Goal: Task Accomplishment & Management: Use online tool/utility

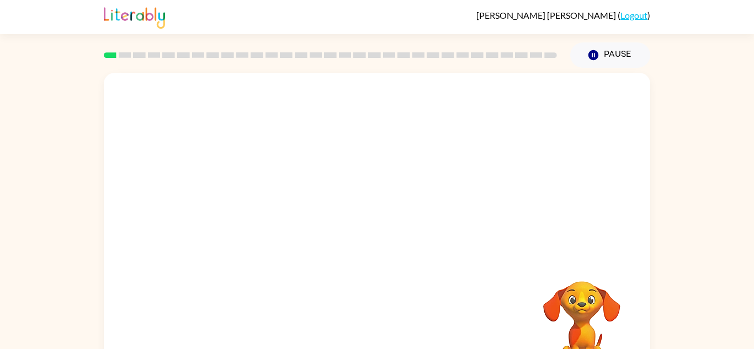
click at [245, 206] on video "Your browser must support playing .mp4 files to use Literably. Please try using…" at bounding box center [377, 165] width 546 height 185
click at [247, 207] on video "Your browser must support playing .mp4 files to use Literably. Please try using…" at bounding box center [377, 165] width 546 height 185
click at [388, 249] on div at bounding box center [377, 236] width 71 height 40
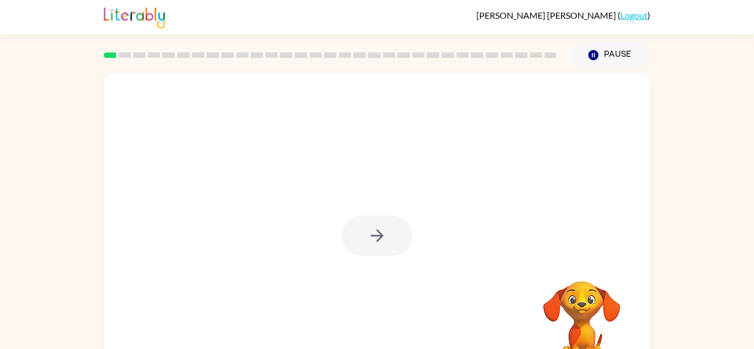
click at [388, 249] on div at bounding box center [377, 236] width 71 height 40
click at [388, 249] on button "button" at bounding box center [377, 236] width 71 height 40
click at [388, 249] on div at bounding box center [377, 236] width 71 height 40
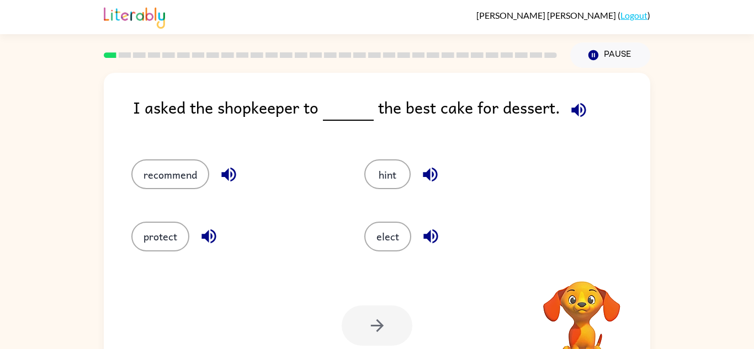
click at [582, 112] on icon "button" at bounding box center [578, 109] width 19 height 19
click at [162, 173] on button "recommend" at bounding box center [170, 174] width 78 height 30
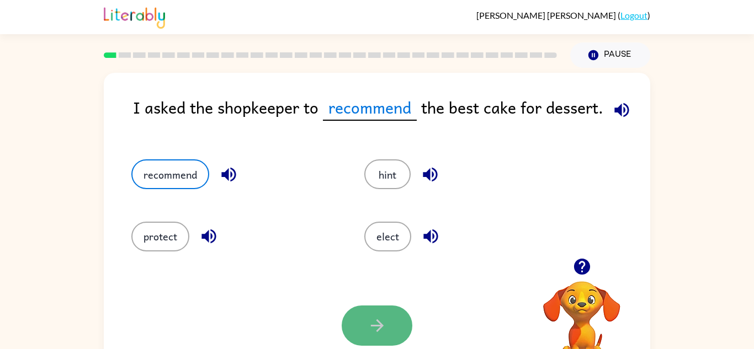
click at [376, 338] on button "button" at bounding box center [377, 326] width 71 height 40
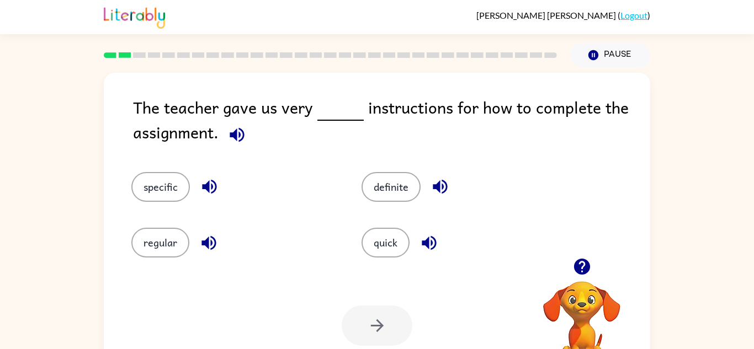
click at [228, 138] on icon "button" at bounding box center [236, 134] width 19 height 19
click at [160, 189] on button "specific" at bounding box center [160, 187] width 58 height 30
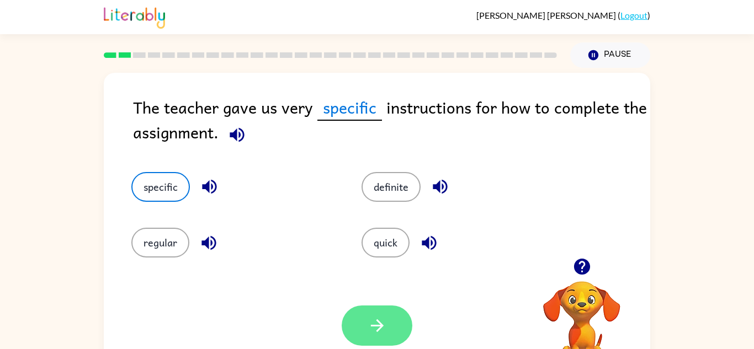
click at [370, 320] on icon "button" at bounding box center [377, 325] width 19 height 19
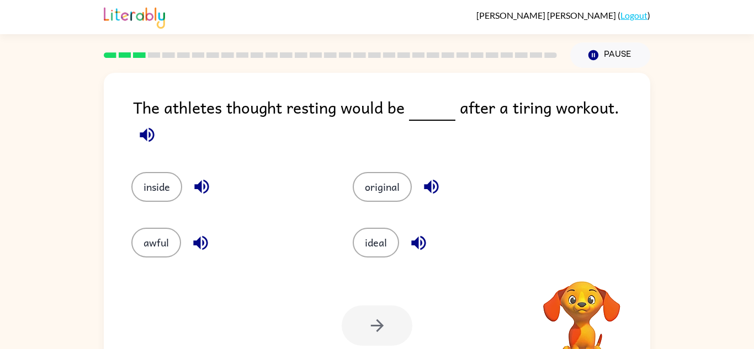
click at [157, 125] on icon "button" at bounding box center [146, 134] width 19 height 19
click at [374, 241] on button "ideal" at bounding box center [376, 243] width 46 height 30
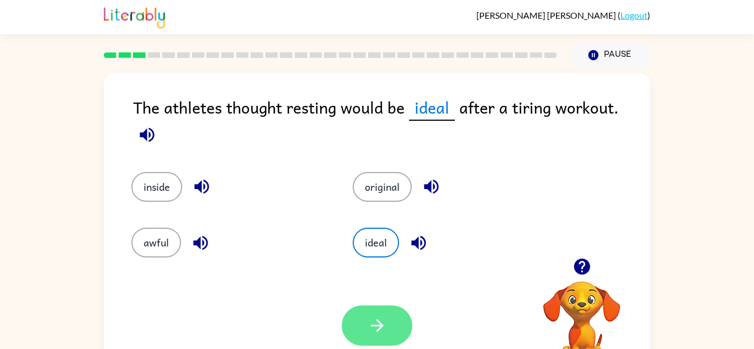
click at [369, 315] on button "button" at bounding box center [377, 326] width 71 height 40
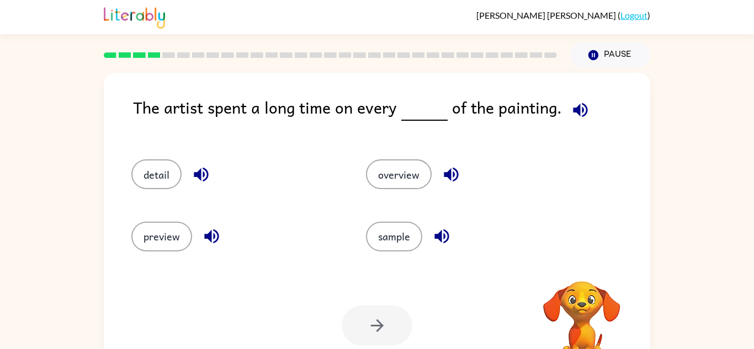
click at [576, 109] on icon "button" at bounding box center [580, 109] width 19 height 19
click at [168, 181] on button "detail" at bounding box center [156, 174] width 50 height 30
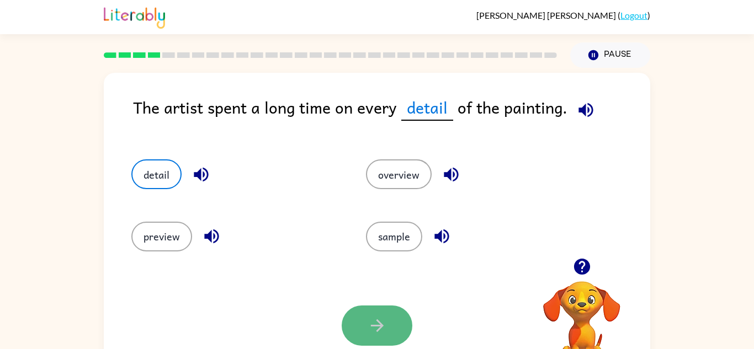
click at [399, 324] on button "button" at bounding box center [377, 326] width 71 height 40
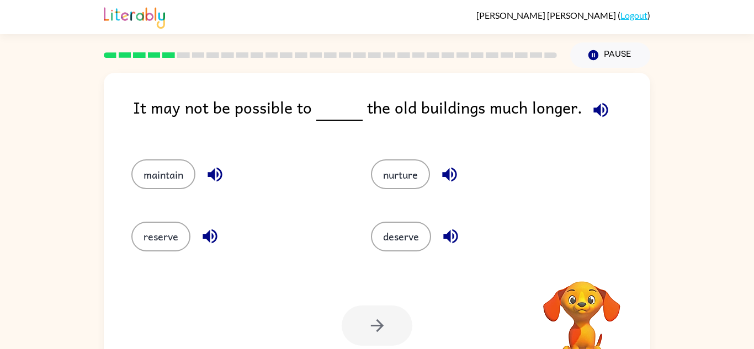
click at [604, 111] on icon "button" at bounding box center [600, 109] width 19 height 19
click at [179, 187] on button "maintain" at bounding box center [163, 174] width 64 height 30
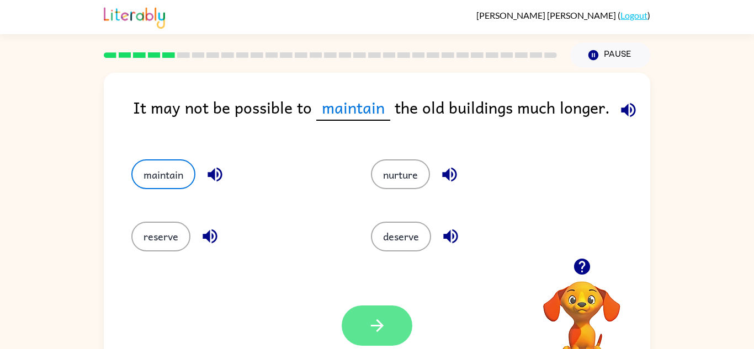
click at [351, 337] on button "button" at bounding box center [377, 326] width 71 height 40
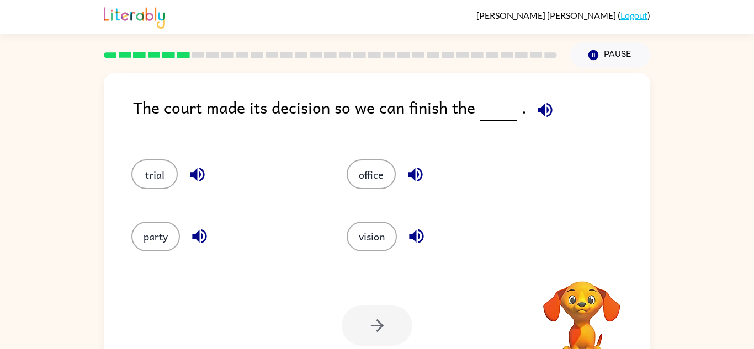
click at [531, 109] on button "button" at bounding box center [545, 110] width 28 height 28
click at [167, 174] on button "trial" at bounding box center [154, 174] width 46 height 30
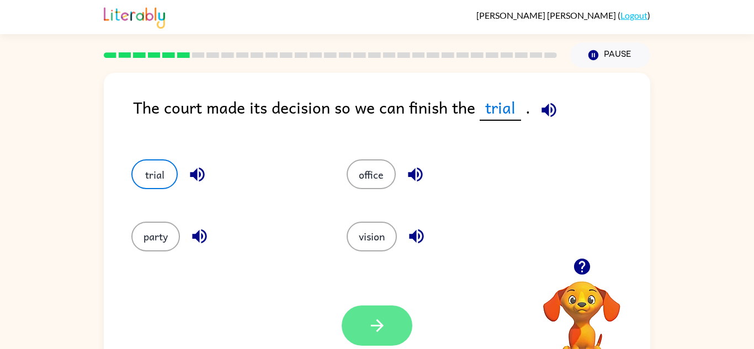
click at [366, 313] on button "button" at bounding box center [377, 326] width 71 height 40
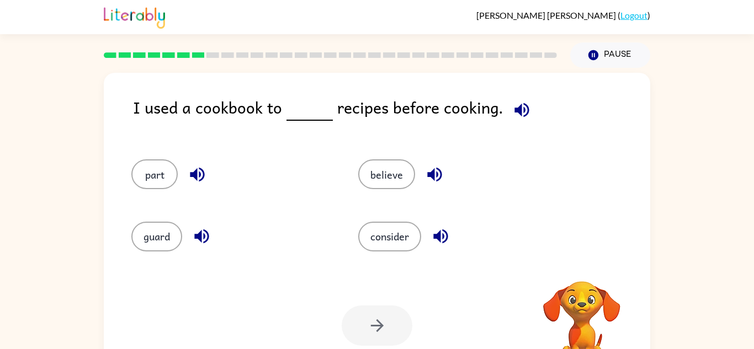
click at [525, 108] on icon "button" at bounding box center [521, 109] width 19 height 19
click at [408, 248] on button "consider" at bounding box center [389, 237] width 63 height 30
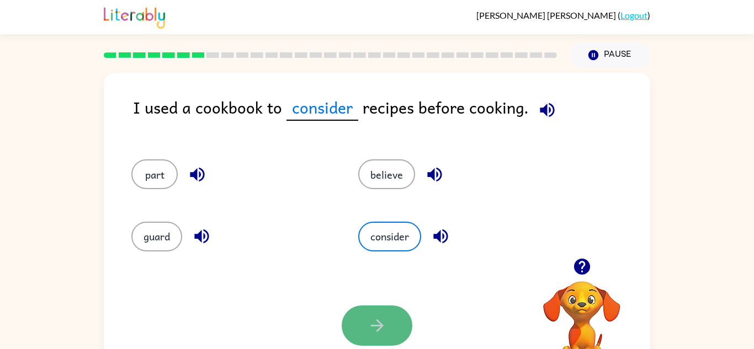
click at [388, 322] on button "button" at bounding box center [377, 326] width 71 height 40
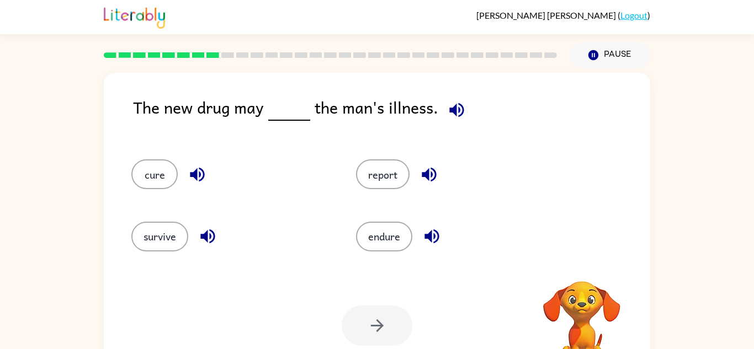
click at [454, 105] on icon "button" at bounding box center [456, 109] width 19 height 19
click at [159, 190] on div "cure" at bounding box center [222, 170] width 225 height 62
click at [159, 182] on button "cure" at bounding box center [154, 174] width 46 height 30
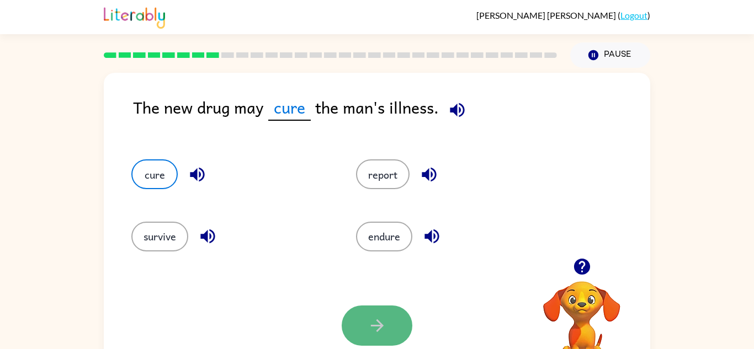
click at [375, 338] on button "button" at bounding box center [377, 326] width 71 height 40
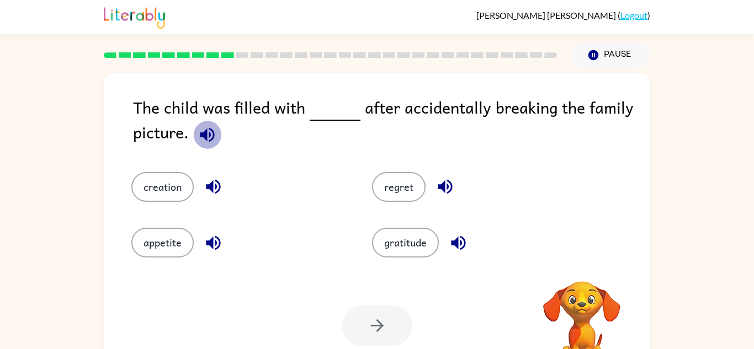
click at [203, 132] on icon "button" at bounding box center [207, 134] width 14 height 14
click at [403, 195] on button "regret" at bounding box center [399, 187] width 54 height 30
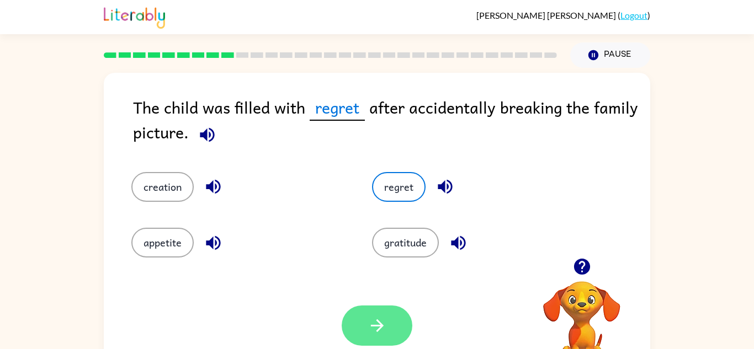
click at [386, 328] on button "button" at bounding box center [377, 326] width 71 height 40
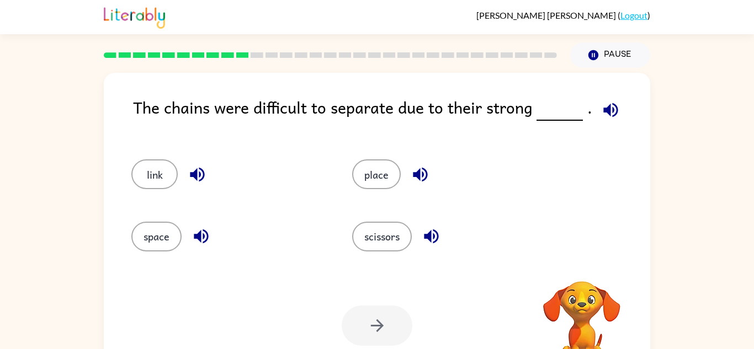
click at [609, 116] on icon "button" at bounding box center [610, 109] width 19 height 19
click at [164, 243] on button "space" at bounding box center [156, 237] width 50 height 30
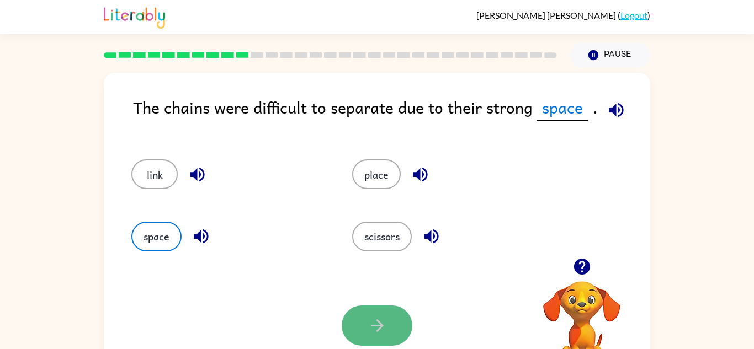
click at [386, 323] on icon "button" at bounding box center [377, 325] width 19 height 19
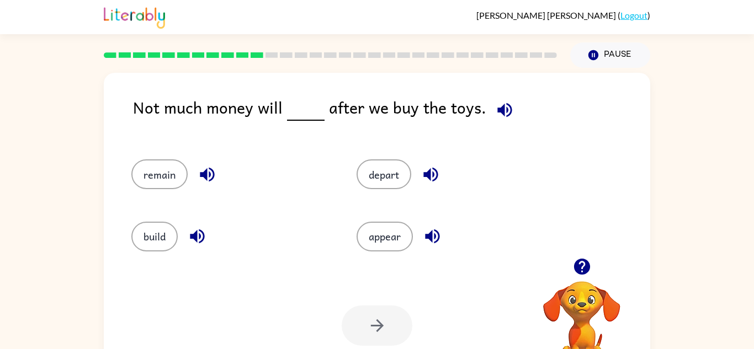
click at [497, 112] on icon "button" at bounding box center [504, 110] width 14 height 14
click at [170, 184] on button "remain" at bounding box center [159, 174] width 56 height 30
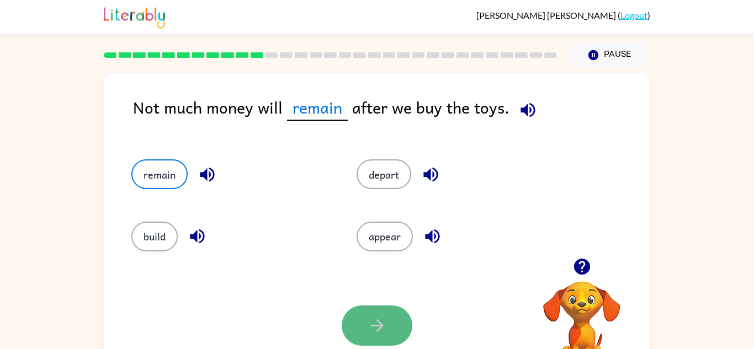
click at [373, 306] on button "button" at bounding box center [377, 326] width 71 height 40
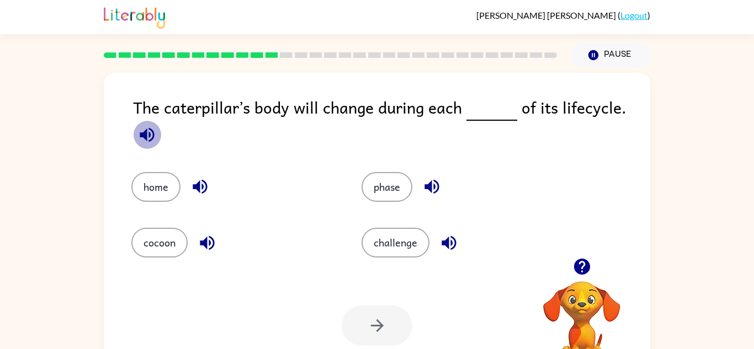
click at [146, 136] on icon "button" at bounding box center [147, 134] width 14 height 14
click at [387, 171] on div "phase" at bounding box center [455, 179] width 230 height 56
click at [394, 203] on div "phase" at bounding box center [455, 179] width 230 height 56
click at [392, 197] on button "phase" at bounding box center [386, 187] width 51 height 30
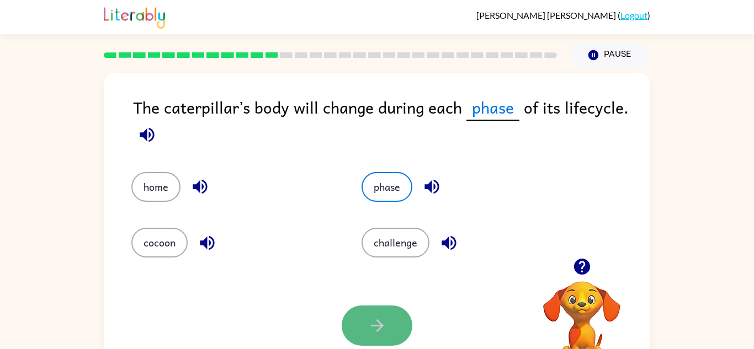
click at [365, 316] on button "button" at bounding box center [377, 326] width 71 height 40
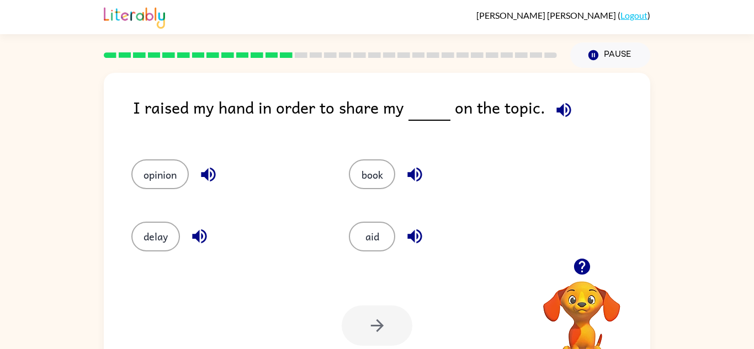
click at [539, 109] on div "I raised my hand in order to share my on the topic." at bounding box center [391, 116] width 517 height 42
click at [556, 112] on icon "button" at bounding box center [563, 110] width 14 height 14
click at [145, 179] on button "opinion" at bounding box center [159, 174] width 57 height 30
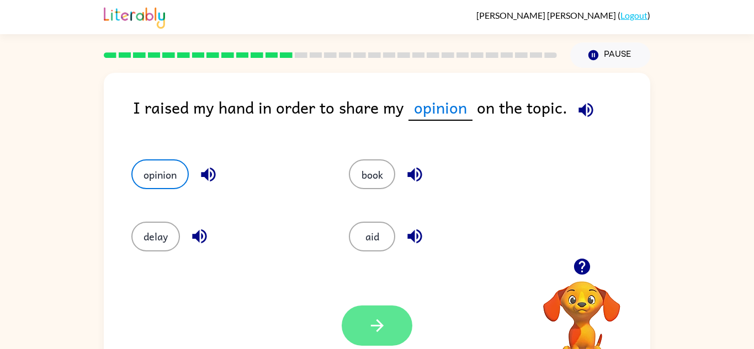
click at [361, 319] on button "button" at bounding box center [377, 326] width 71 height 40
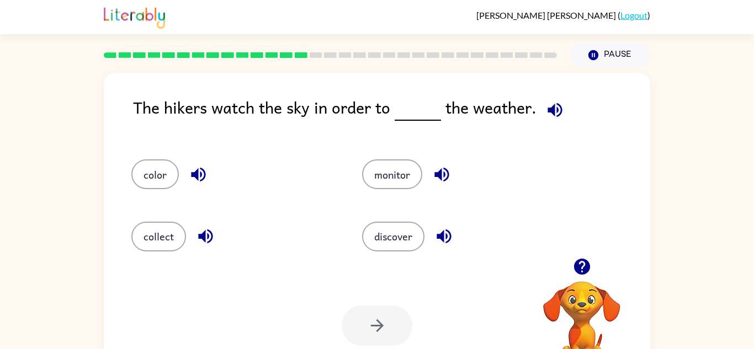
click at [553, 111] on icon "button" at bounding box center [554, 110] width 14 height 14
click at [406, 171] on button "monitor" at bounding box center [392, 174] width 60 height 30
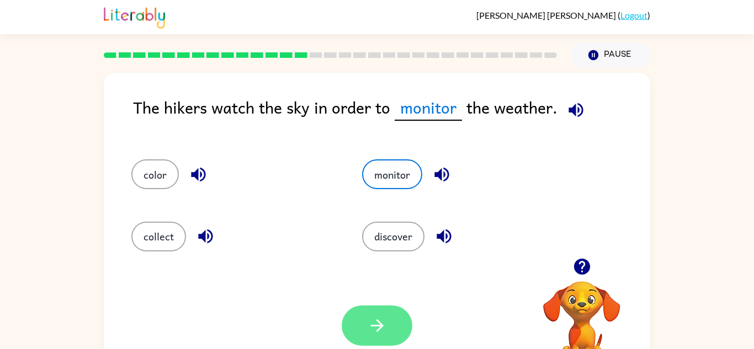
click at [401, 319] on button "button" at bounding box center [377, 326] width 71 height 40
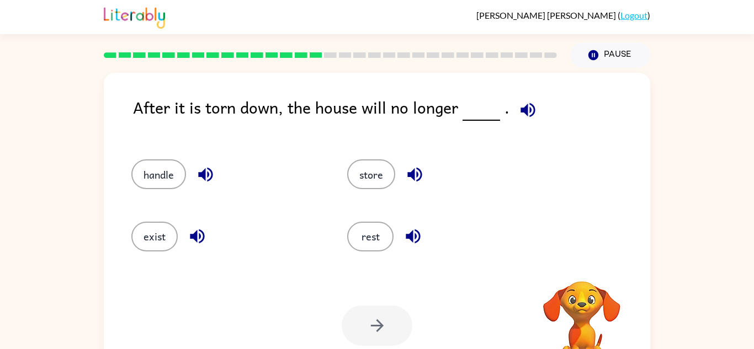
click at [531, 116] on icon "button" at bounding box center [527, 109] width 19 height 19
click at [167, 231] on button "exist" at bounding box center [154, 237] width 46 height 30
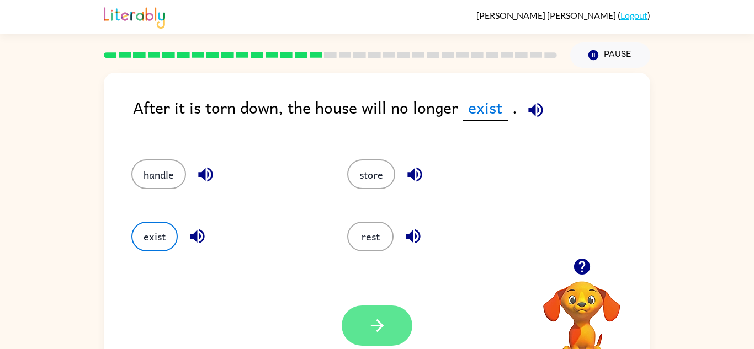
click at [368, 326] on icon "button" at bounding box center [377, 325] width 19 height 19
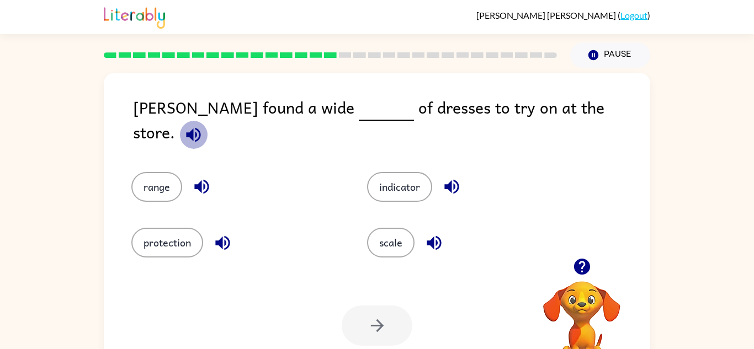
click at [207, 121] on button "button" at bounding box center [193, 135] width 28 height 28
click at [166, 173] on button "range" at bounding box center [156, 187] width 51 height 30
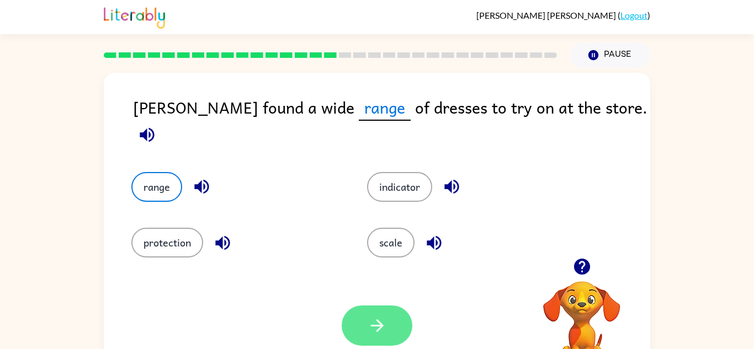
click at [395, 331] on button "button" at bounding box center [377, 326] width 71 height 40
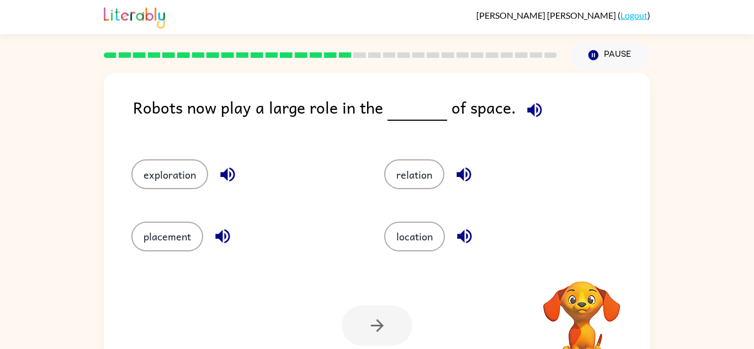
click at [528, 109] on icon "button" at bounding box center [534, 109] width 19 height 19
click at [182, 174] on button "exploration" at bounding box center [169, 174] width 77 height 30
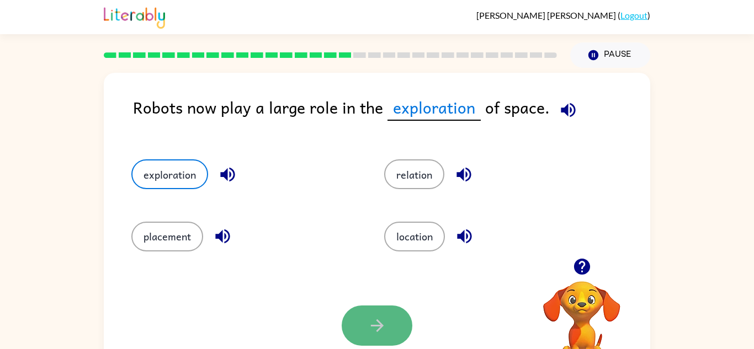
click at [360, 315] on button "button" at bounding box center [377, 326] width 71 height 40
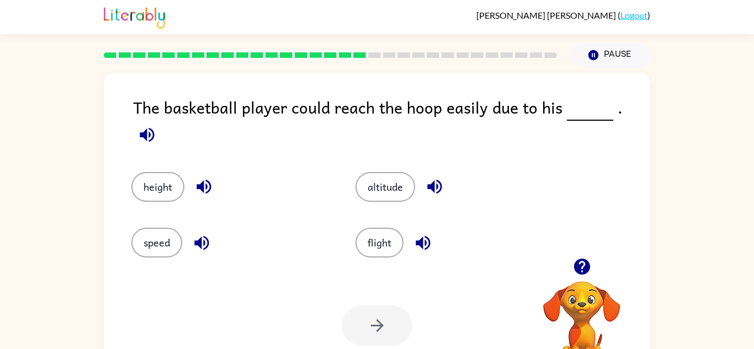
click at [157, 125] on icon "button" at bounding box center [146, 134] width 19 height 19
click at [166, 188] on button "height" at bounding box center [157, 187] width 53 height 30
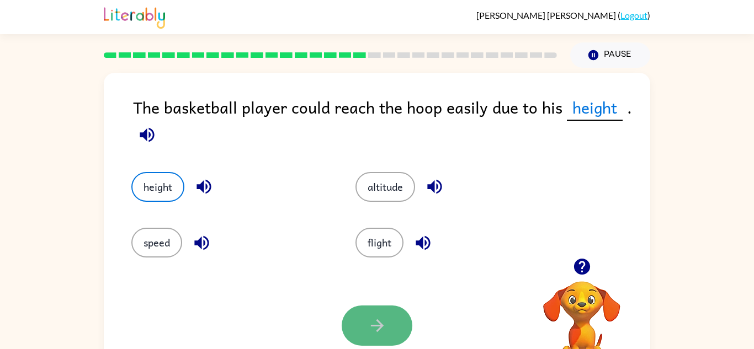
click at [359, 328] on button "button" at bounding box center [377, 326] width 71 height 40
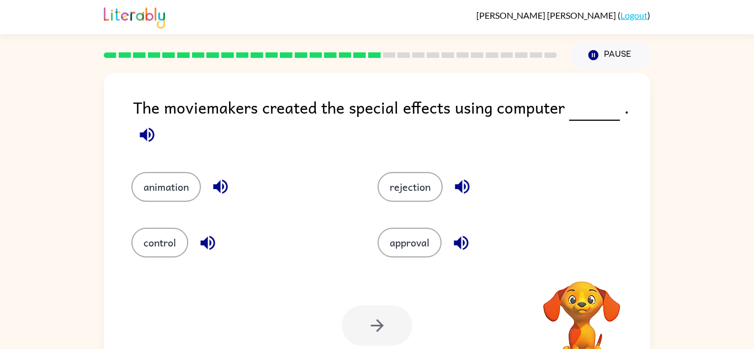
click at [140, 139] on icon "button" at bounding box center [146, 134] width 19 height 19
click at [156, 190] on button "animation" at bounding box center [166, 187] width 70 height 30
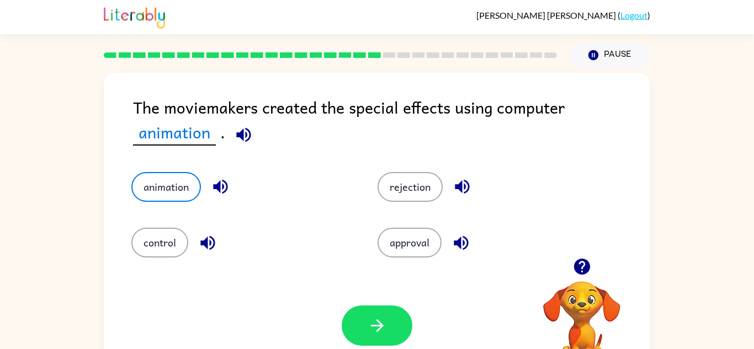
click at [383, 348] on div "Your browser must support playing .mp4 files to use Literably. Please try using…" at bounding box center [377, 326] width 546 height 124
click at [377, 339] on button "button" at bounding box center [377, 326] width 71 height 40
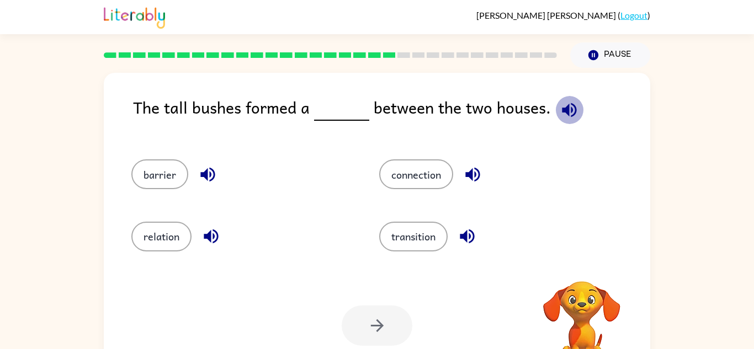
click at [567, 104] on icon "button" at bounding box center [569, 110] width 14 height 14
click at [180, 169] on button "barrier" at bounding box center [159, 174] width 57 height 30
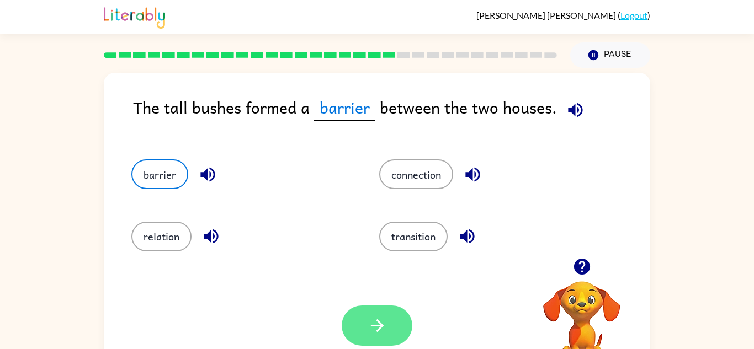
click at [369, 344] on button "button" at bounding box center [377, 326] width 71 height 40
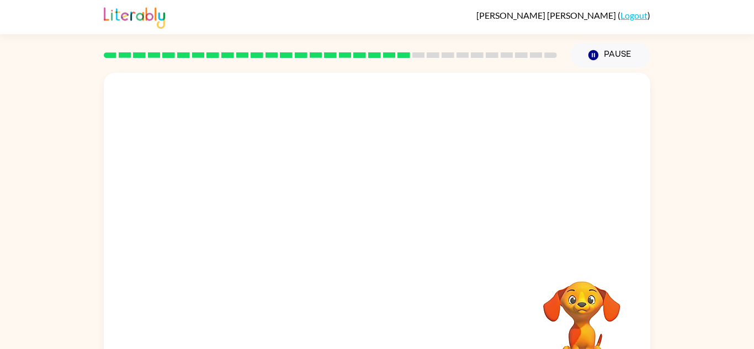
click at [280, 225] on video "Your browser must support playing .mp4 files to use Literably. Please try using…" at bounding box center [377, 165] width 546 height 185
click at [391, 232] on button "button" at bounding box center [377, 236] width 71 height 40
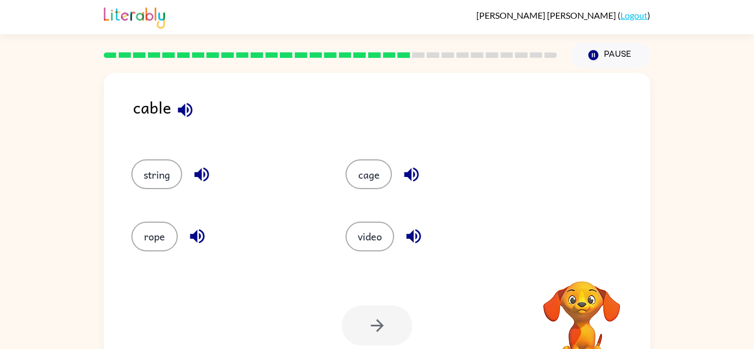
click at [188, 105] on icon "button" at bounding box center [184, 109] width 19 height 19
click at [168, 176] on button "string" at bounding box center [156, 174] width 51 height 30
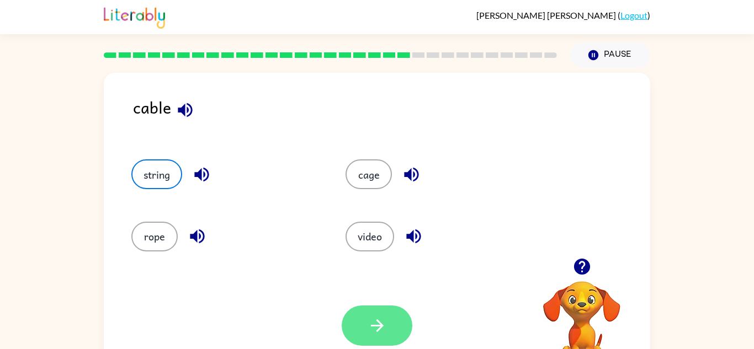
click at [380, 327] on icon "button" at bounding box center [377, 325] width 19 height 19
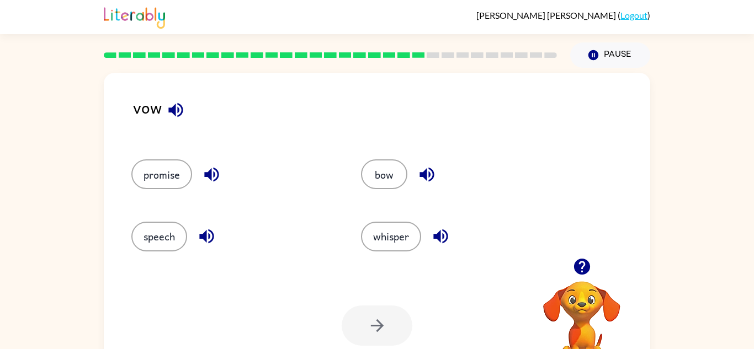
click at [174, 110] on icon "button" at bounding box center [175, 110] width 14 height 14
click at [179, 174] on button "promise" at bounding box center [161, 174] width 61 height 30
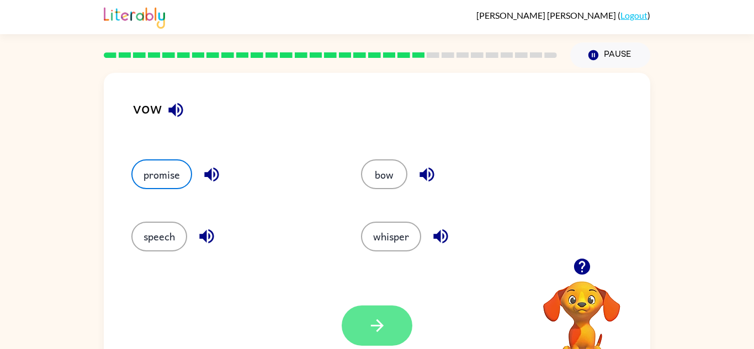
click at [361, 321] on button "button" at bounding box center [377, 326] width 71 height 40
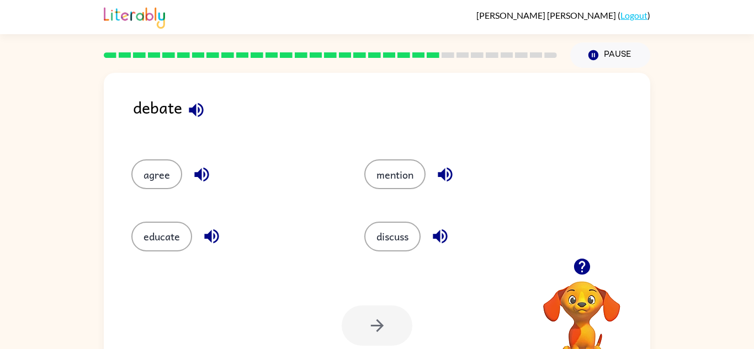
click at [192, 115] on icon "button" at bounding box center [196, 109] width 19 height 19
click at [401, 223] on button "discuss" at bounding box center [392, 237] width 56 height 30
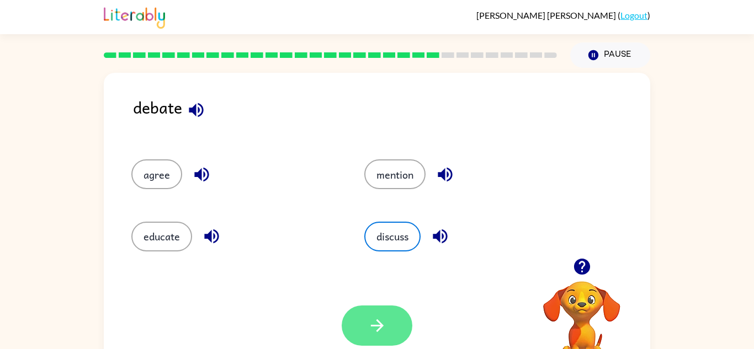
click at [395, 325] on button "button" at bounding box center [377, 326] width 71 height 40
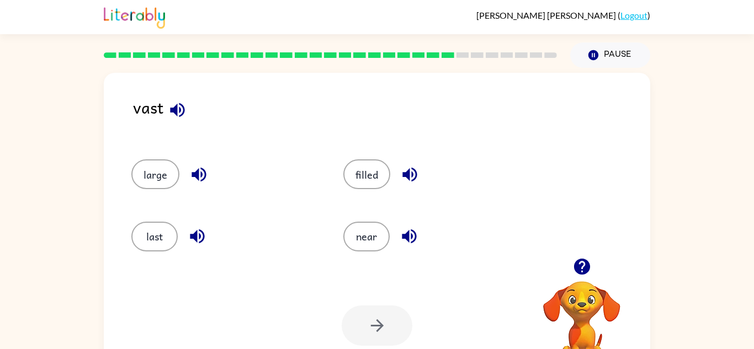
click at [171, 113] on icon "button" at bounding box center [177, 109] width 19 height 19
click at [153, 184] on button "large" at bounding box center [155, 174] width 48 height 30
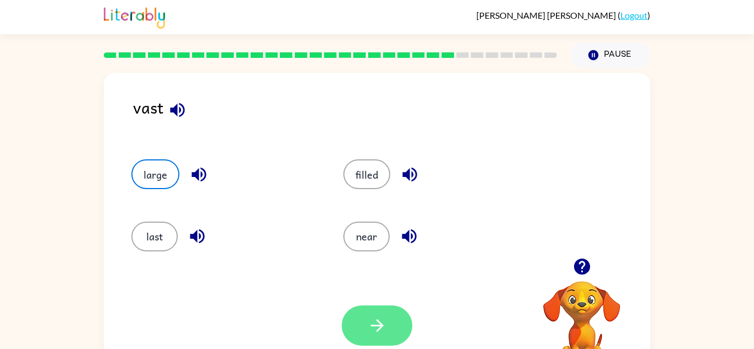
click at [360, 322] on button "button" at bounding box center [377, 326] width 71 height 40
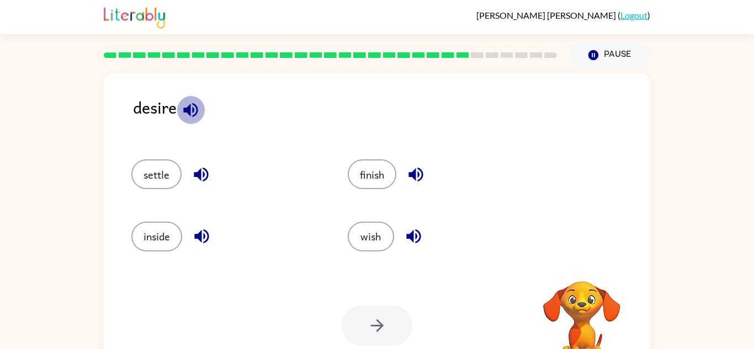
click at [194, 103] on icon "button" at bounding box center [190, 109] width 19 height 19
click at [363, 244] on button "wish" at bounding box center [371, 237] width 46 height 30
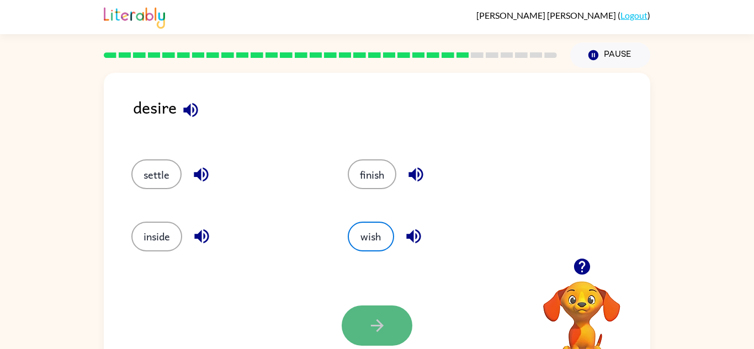
click at [395, 310] on button "button" at bounding box center [377, 326] width 71 height 40
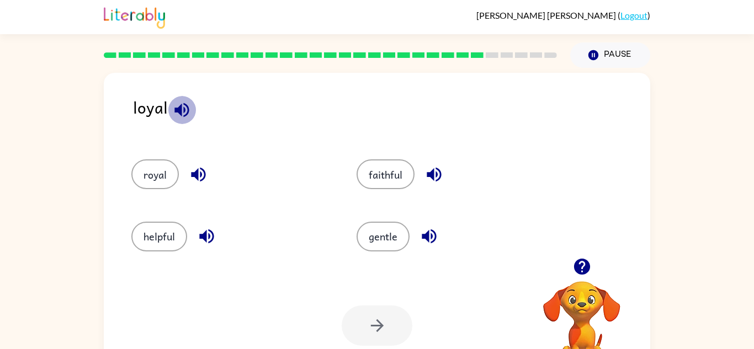
click at [182, 111] on icon "button" at bounding box center [181, 109] width 19 height 19
click at [371, 183] on button "faithful" at bounding box center [385, 174] width 58 height 30
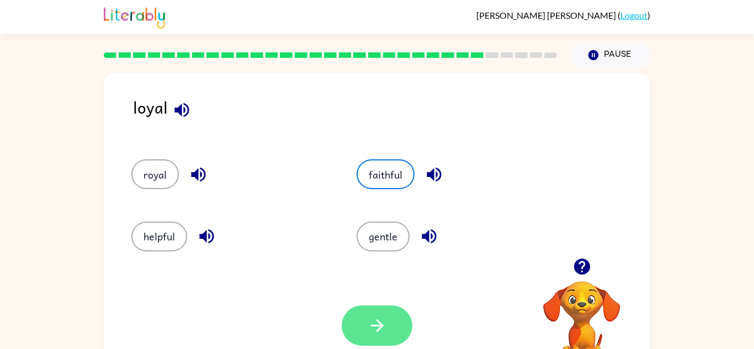
click at [364, 337] on button "button" at bounding box center [377, 326] width 71 height 40
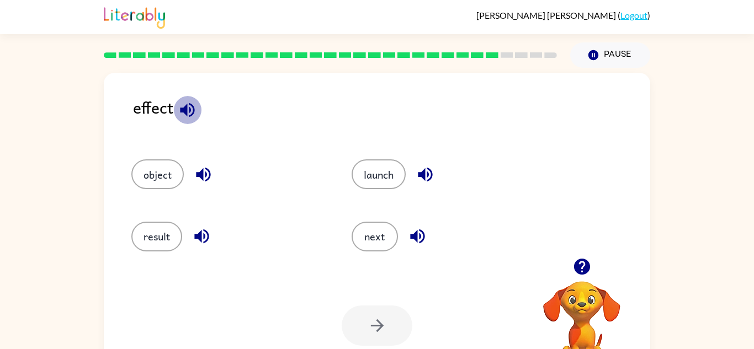
click at [184, 111] on icon "button" at bounding box center [187, 110] width 14 height 14
click at [177, 239] on button "result" at bounding box center [156, 237] width 51 height 30
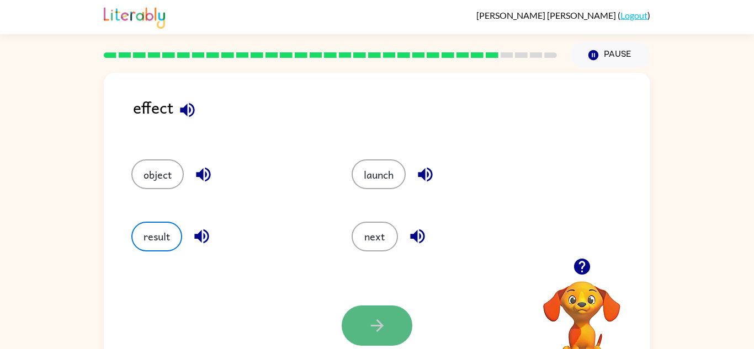
click at [387, 323] on button "button" at bounding box center [377, 326] width 71 height 40
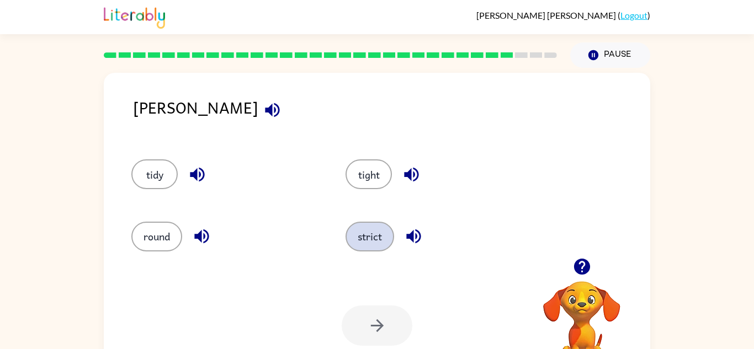
click at [371, 232] on button "strict" at bounding box center [369, 237] width 49 height 30
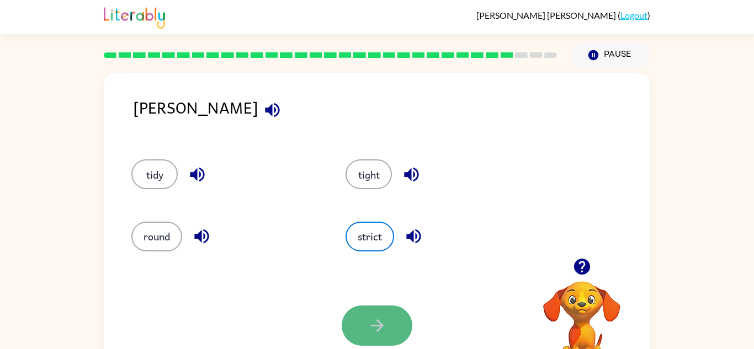
click at [375, 335] on button "button" at bounding box center [377, 326] width 71 height 40
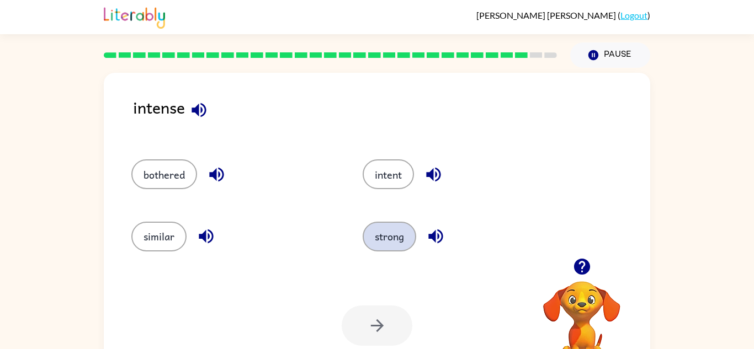
click at [379, 236] on button "strong" at bounding box center [390, 237] width 54 height 30
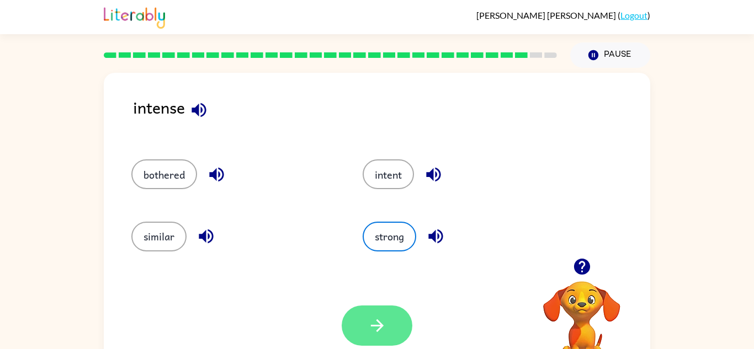
click at [388, 331] on button "button" at bounding box center [377, 326] width 71 height 40
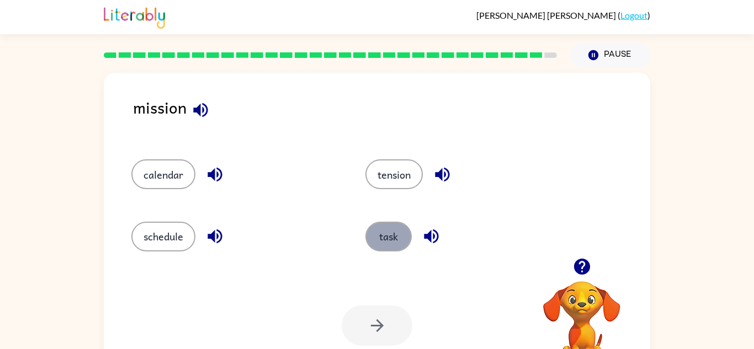
click at [380, 244] on button "task" at bounding box center [388, 237] width 46 height 30
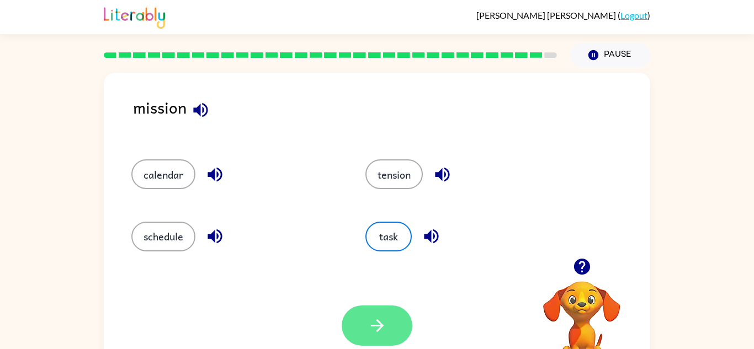
click at [371, 324] on icon "button" at bounding box center [377, 325] width 19 height 19
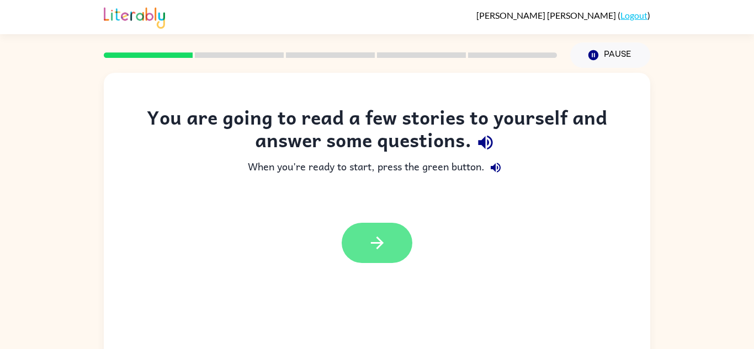
click at [382, 237] on icon "button" at bounding box center [377, 242] width 19 height 19
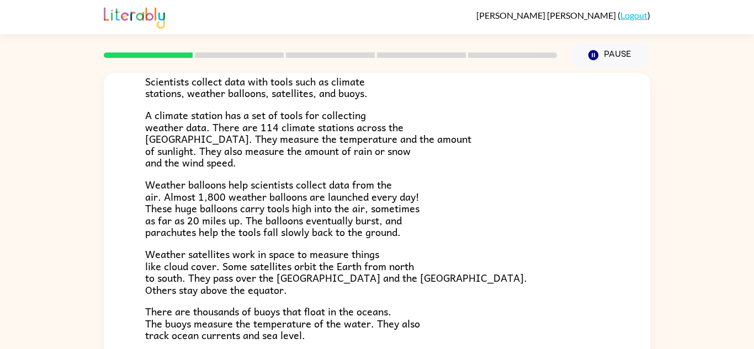
scroll to position [235, 0]
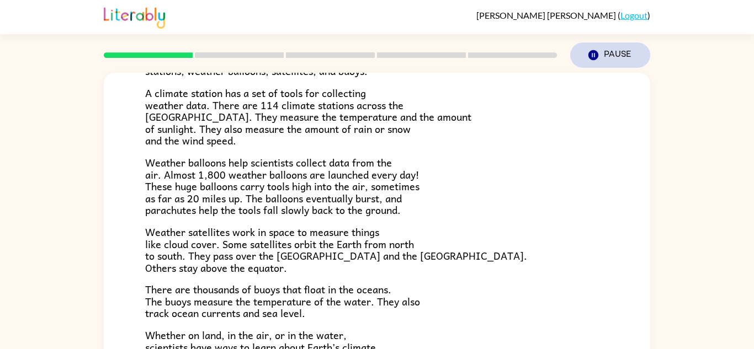
click at [630, 54] on button "Pause Pause" at bounding box center [610, 54] width 80 height 25
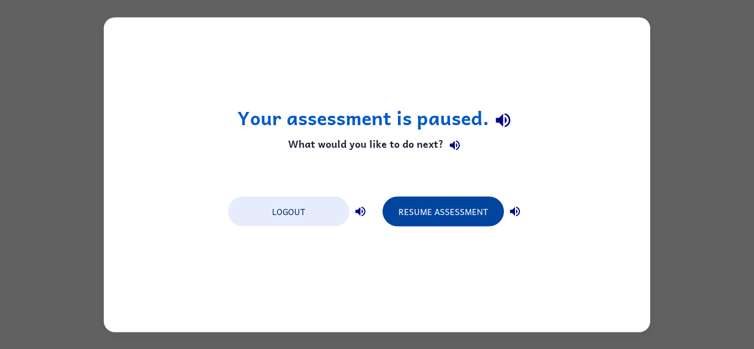
click at [452, 221] on button "Resume Assessment" at bounding box center [442, 211] width 121 height 30
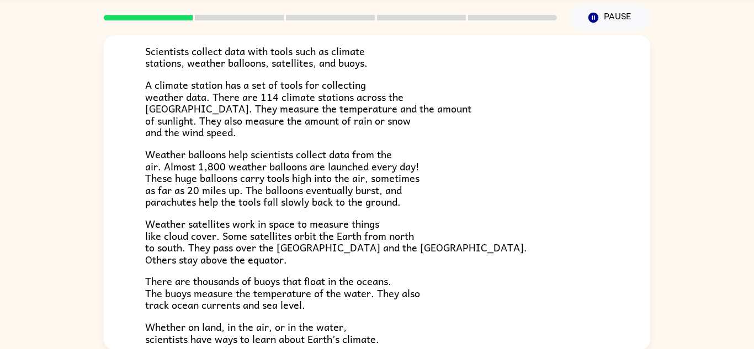
scroll to position [39, 0]
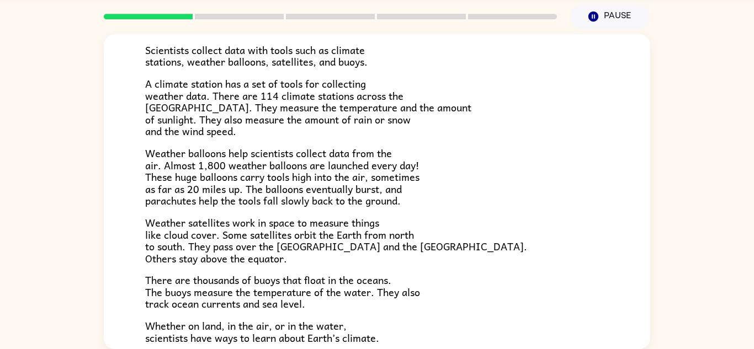
click at [217, 205] on span "Weather balloons help scientists collect data from the air. Almost 1,800 weathe…" at bounding box center [282, 176] width 274 height 63
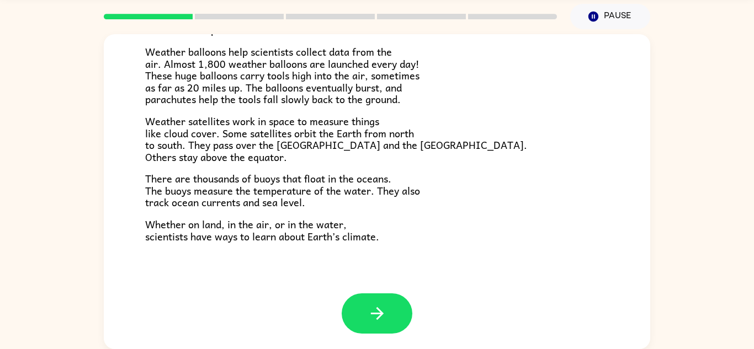
scroll to position [308, 0]
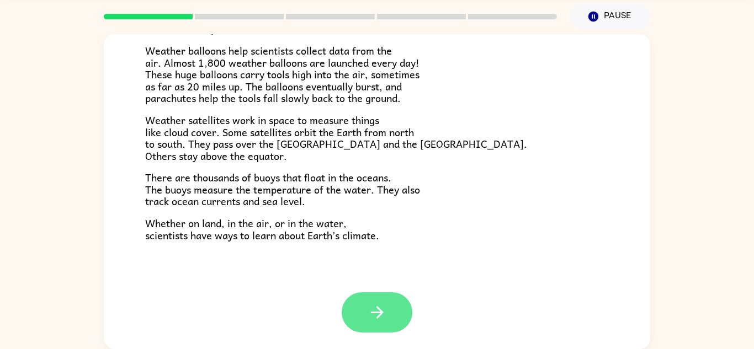
click at [391, 328] on button "button" at bounding box center [377, 312] width 71 height 40
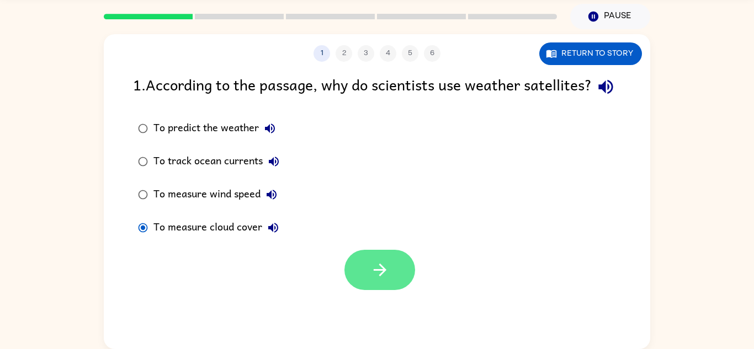
click at [353, 290] on button "button" at bounding box center [379, 270] width 71 height 40
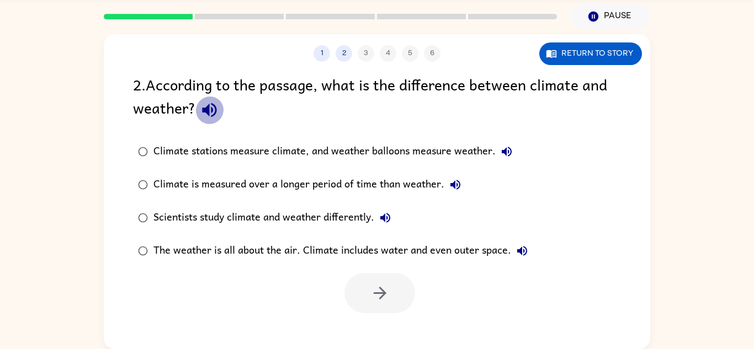
click at [200, 110] on icon "button" at bounding box center [209, 109] width 19 height 19
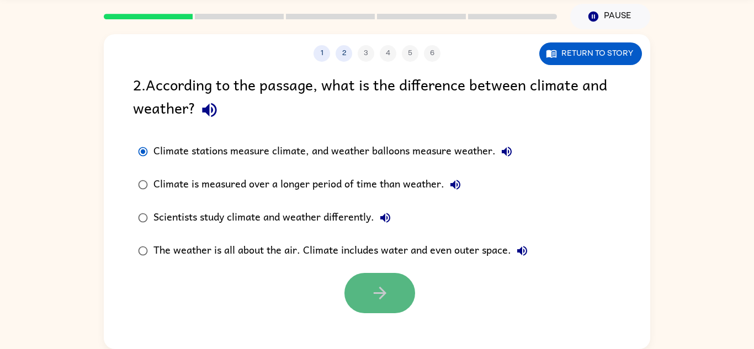
click at [361, 287] on button "button" at bounding box center [379, 293] width 71 height 40
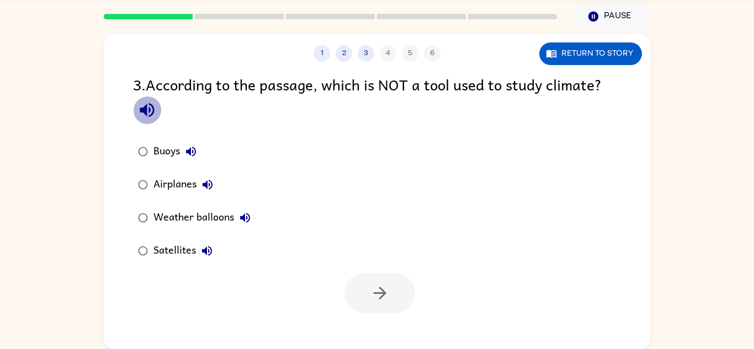
click at [152, 119] on icon "button" at bounding box center [146, 109] width 19 height 19
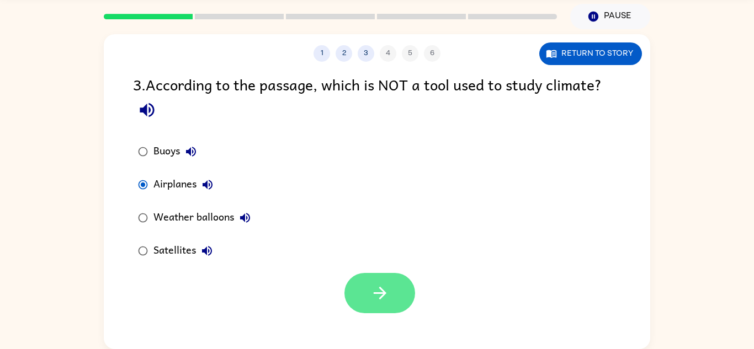
click at [371, 297] on icon "button" at bounding box center [379, 293] width 19 height 19
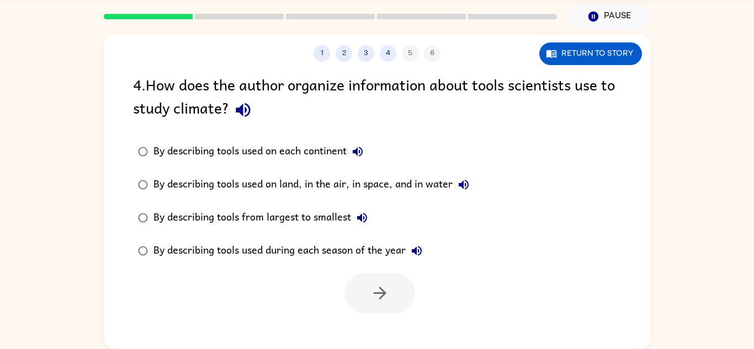
click at [243, 113] on icon "button" at bounding box center [243, 110] width 14 height 14
click at [246, 108] on icon "button" at bounding box center [242, 109] width 19 height 19
click at [241, 107] on icon "button" at bounding box center [243, 110] width 14 height 14
click at [359, 284] on button "button" at bounding box center [379, 293] width 71 height 40
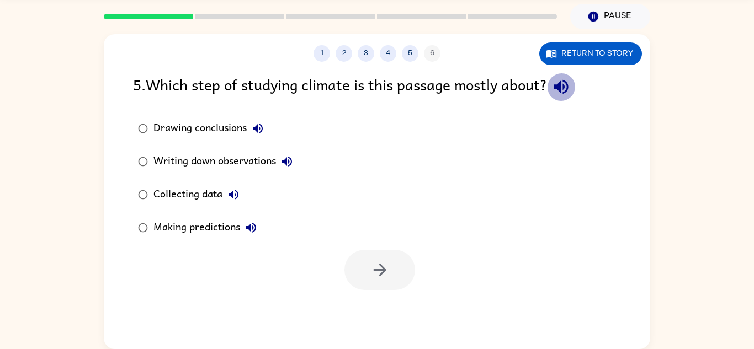
click at [569, 89] on icon "button" at bounding box center [560, 86] width 19 height 19
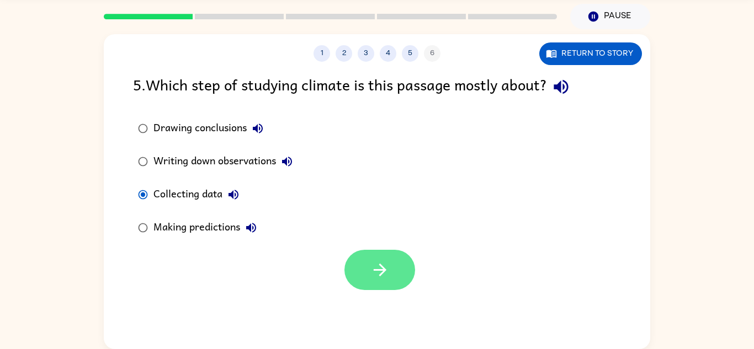
click at [392, 270] on button "button" at bounding box center [379, 270] width 71 height 40
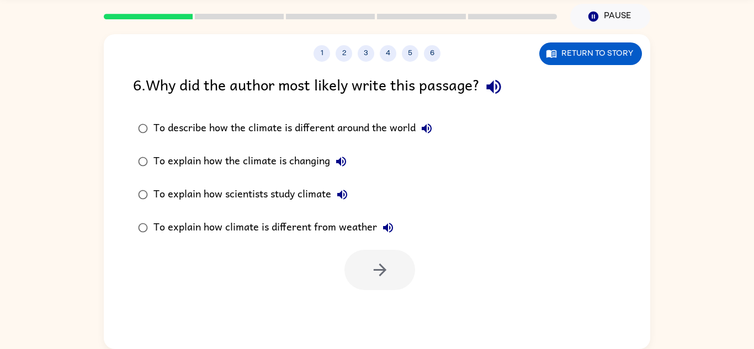
click at [500, 90] on icon "button" at bounding box center [493, 87] width 14 height 14
click at [386, 271] on icon "button" at bounding box center [379, 269] width 19 height 19
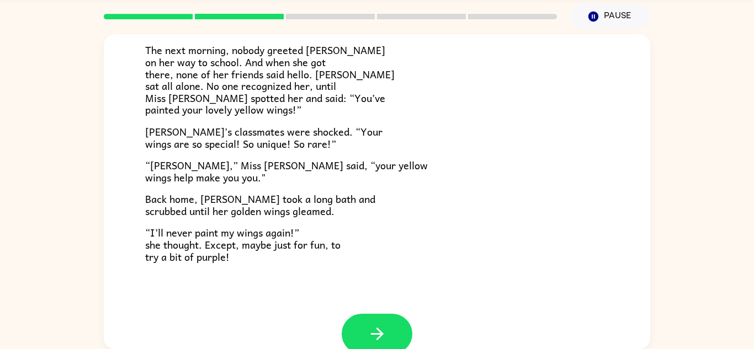
scroll to position [308, 0]
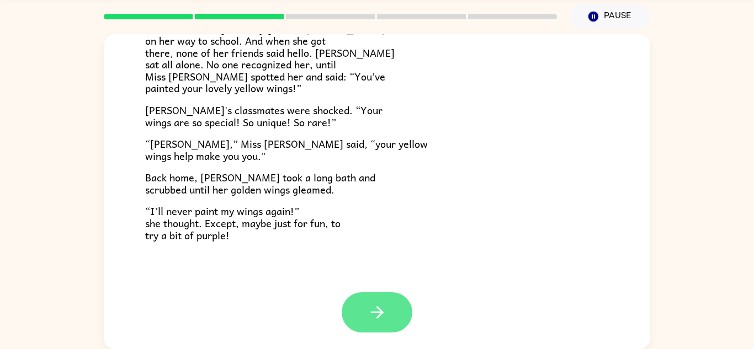
click at [348, 323] on button "button" at bounding box center [377, 312] width 71 height 40
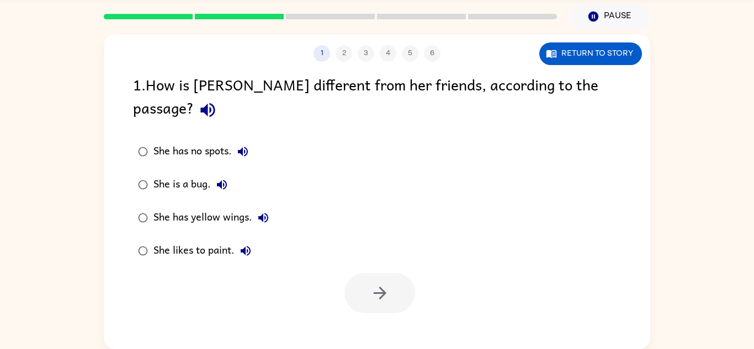
scroll to position [0, 0]
click at [387, 284] on icon "button" at bounding box center [379, 293] width 19 height 19
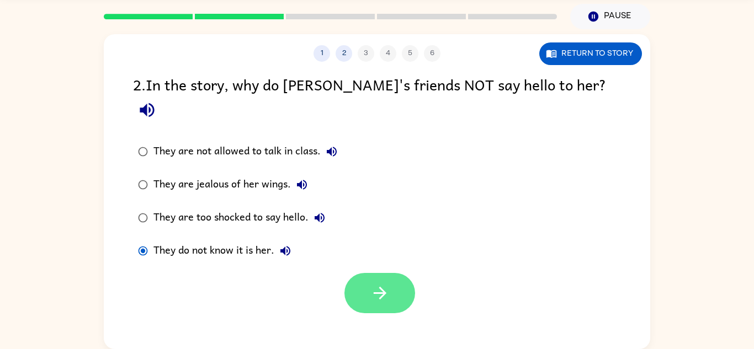
click at [363, 273] on button "button" at bounding box center [379, 293] width 71 height 40
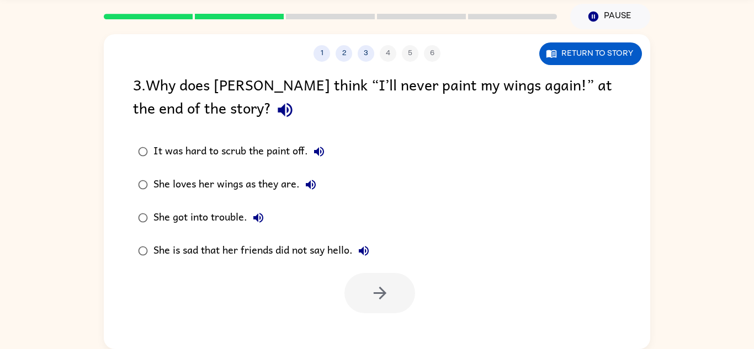
click at [275, 107] on icon "button" at bounding box center [284, 109] width 19 height 19
click at [372, 291] on icon "button" at bounding box center [379, 293] width 19 height 19
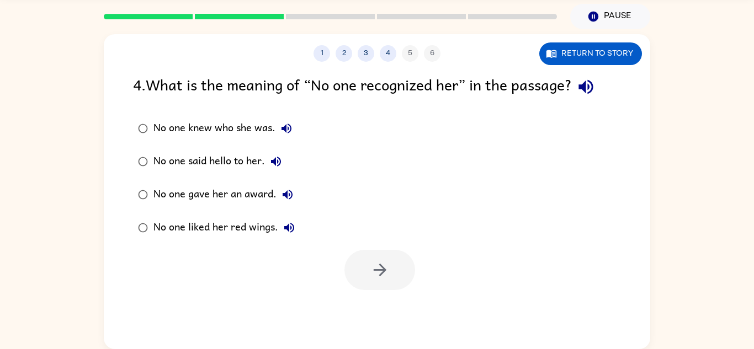
click at [585, 85] on icon "button" at bounding box center [585, 87] width 14 height 14
click at [365, 263] on button "button" at bounding box center [379, 270] width 71 height 40
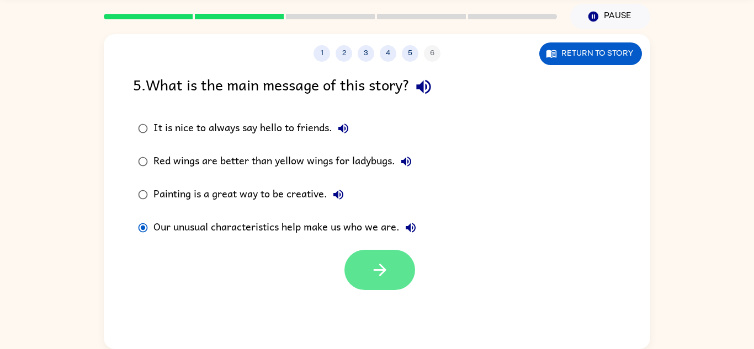
click at [387, 261] on icon "button" at bounding box center [379, 269] width 19 height 19
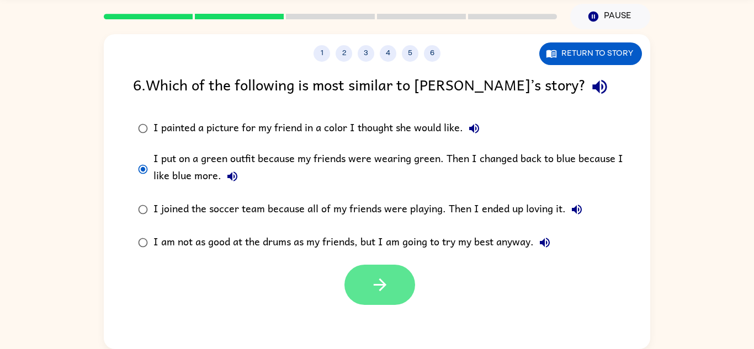
click at [351, 291] on button "button" at bounding box center [379, 285] width 71 height 40
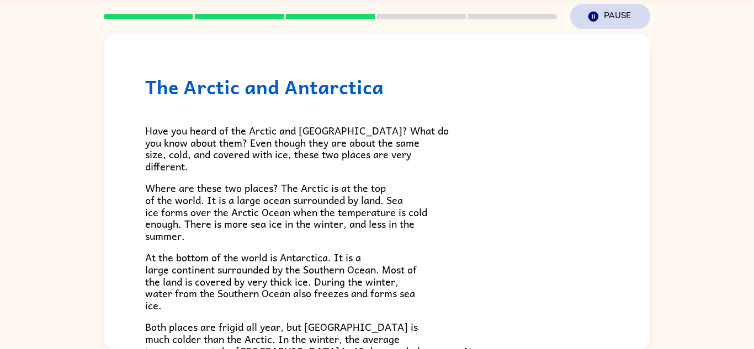
click at [593, 19] on icon "button" at bounding box center [593, 17] width 10 height 10
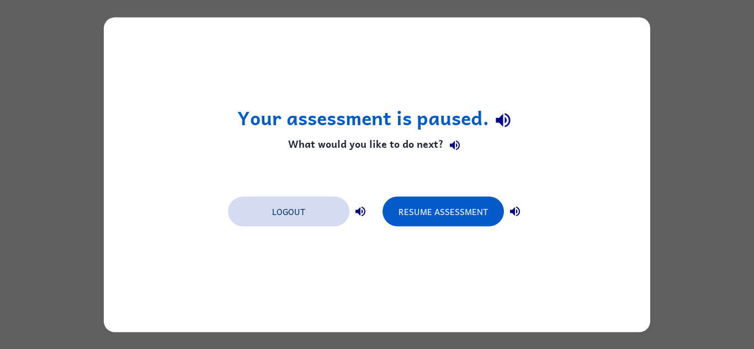
click at [296, 216] on button "Logout" at bounding box center [288, 211] width 121 height 30
